Goal: Information Seeking & Learning: Check status

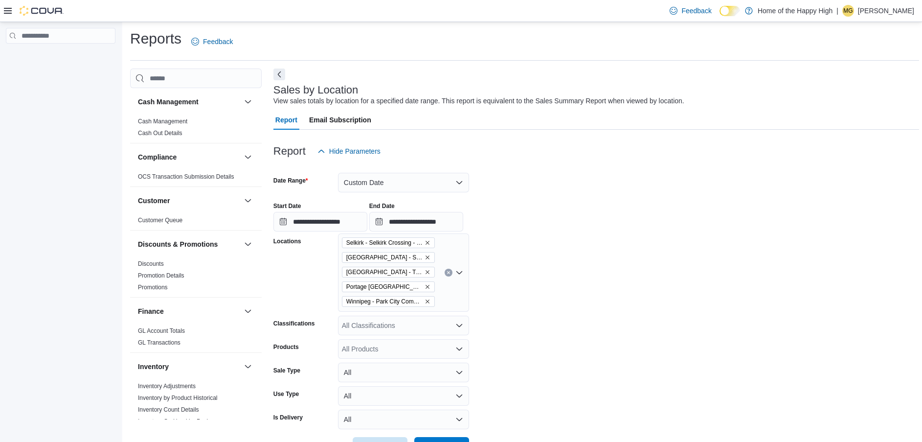
scroll to position [23, 0]
